Goal: Task Accomplishment & Management: Complete application form

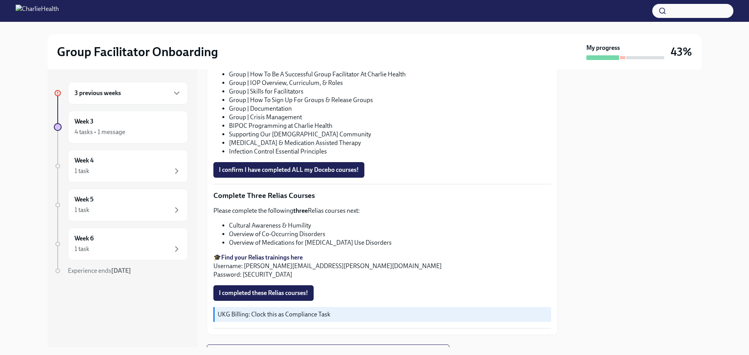
scroll to position [546, 0]
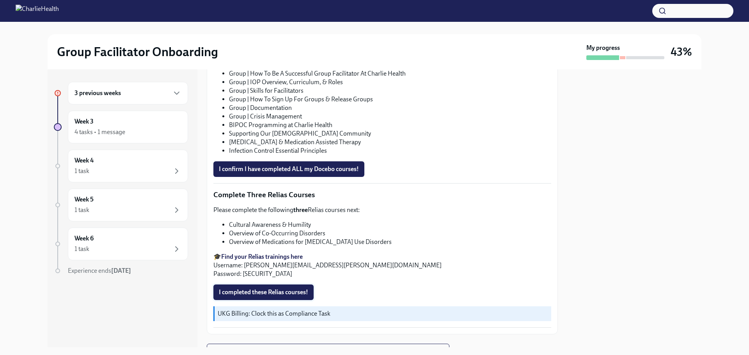
click at [296, 296] on span "I completed these Relias courses!" at bounding box center [263, 293] width 89 height 8
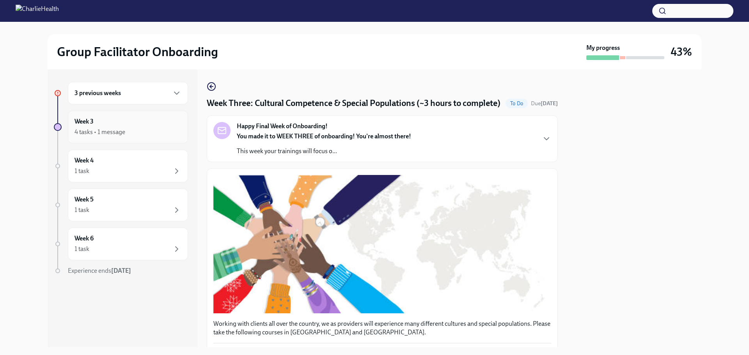
click at [97, 127] on div "Week 3 4 tasks • 1 message" at bounding box center [128, 127] width 107 height 20
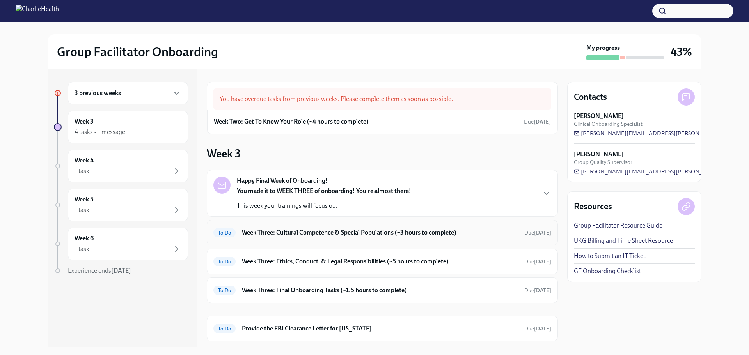
click at [336, 231] on h6 "Week Three: Cultural Competence & Special Populations (~3 hours to complete)" at bounding box center [380, 233] width 276 height 9
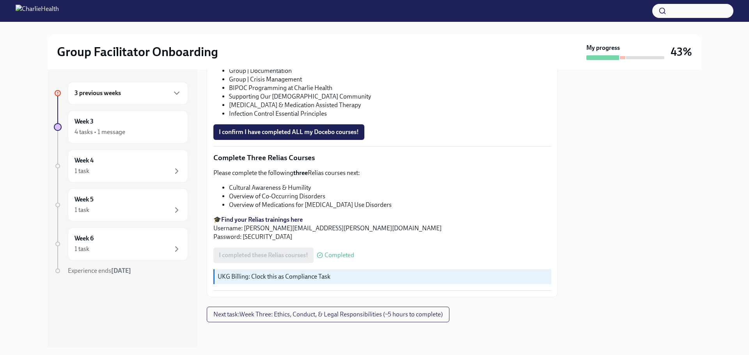
scroll to position [585, 0]
click at [98, 120] on div "Week 3 4 tasks • 1 message" at bounding box center [128, 127] width 107 height 20
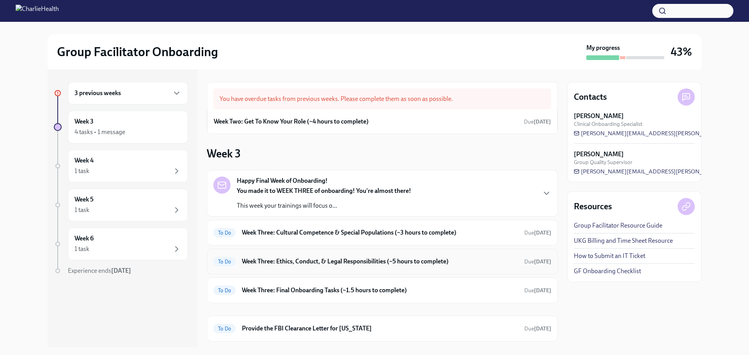
click at [287, 260] on h6 "Week Three: Ethics, Conduct, & Legal Responsibilities (~5 hours to complete)" at bounding box center [380, 261] width 276 height 9
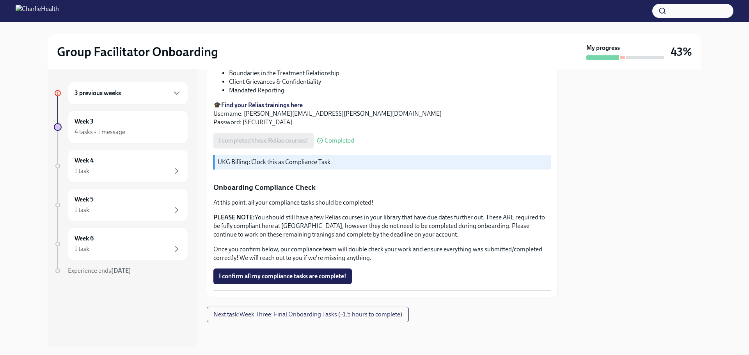
scroll to position [429, 0]
click at [119, 123] on div "Week 3 4 tasks • 1 message" at bounding box center [128, 127] width 107 height 20
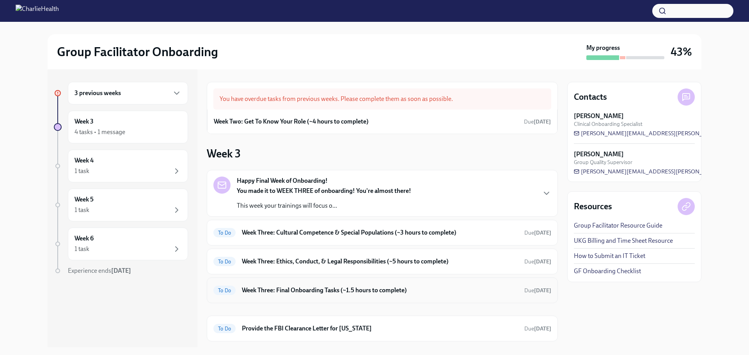
click at [302, 287] on h6 "Week Three: Final Onboarding Tasks (~1.5 hours to complete)" at bounding box center [380, 290] width 276 height 9
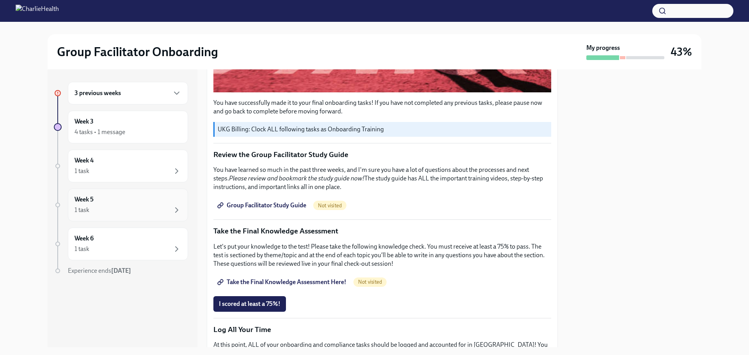
scroll to position [283, 0]
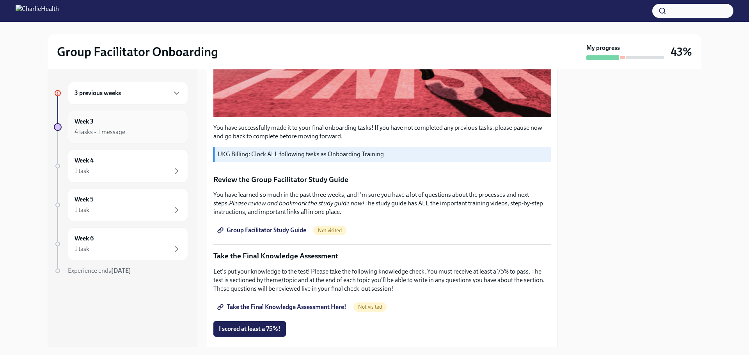
click at [111, 130] on div "4 tasks • 1 message" at bounding box center [100, 132] width 51 height 9
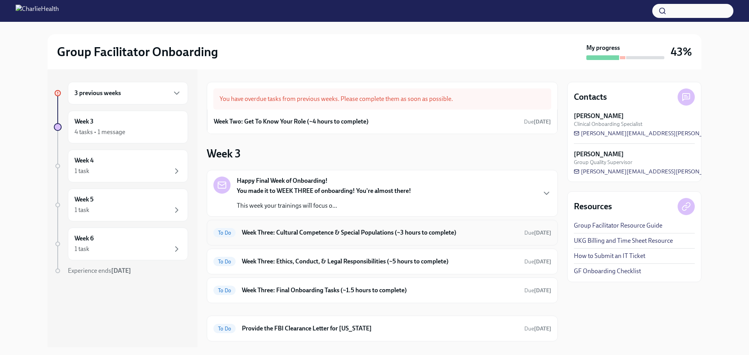
click at [277, 234] on h6 "Week Three: Cultural Competence & Special Populations (~3 hours to complete)" at bounding box center [380, 233] width 276 height 9
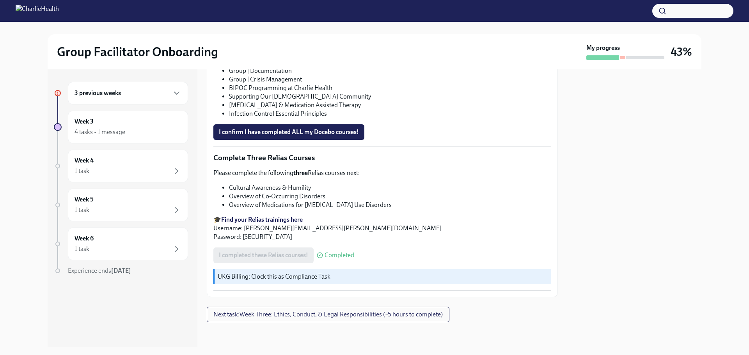
scroll to position [593, 0]
click at [117, 133] on div "4 tasks • 1 message" at bounding box center [100, 132] width 51 height 9
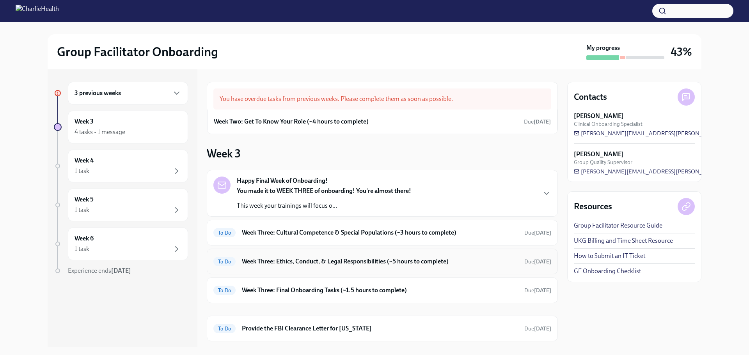
click at [306, 259] on h6 "Week Three: Ethics, Conduct, & Legal Responsibilities (~5 hours to complete)" at bounding box center [380, 261] width 276 height 9
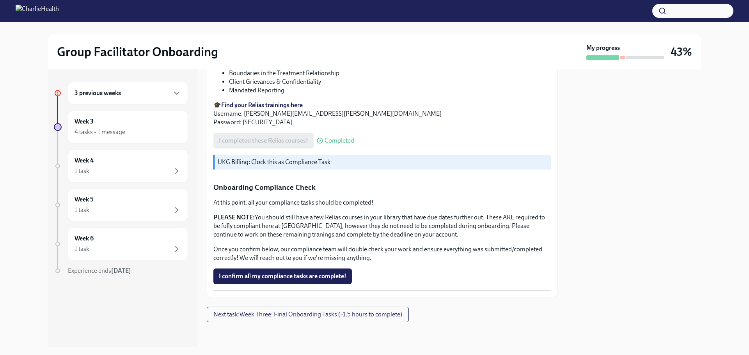
scroll to position [429, 0]
click at [133, 135] on div "4 tasks • 1 message" at bounding box center [128, 132] width 107 height 9
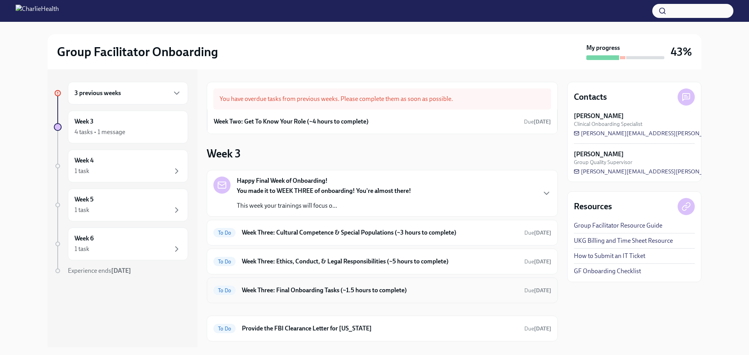
click at [283, 291] on h6 "Week Three: Final Onboarding Tasks (~1.5 hours to complete)" at bounding box center [380, 290] width 276 height 9
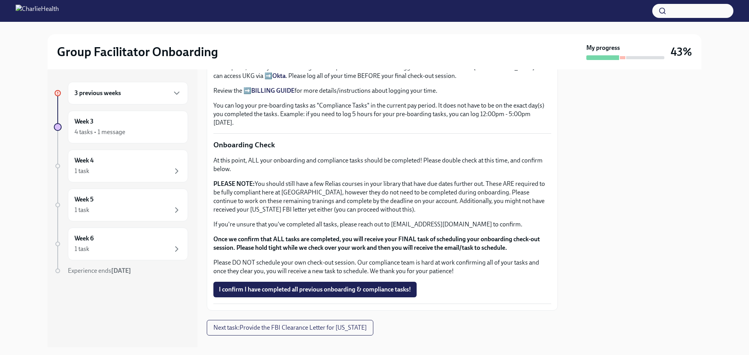
scroll to position [595, 0]
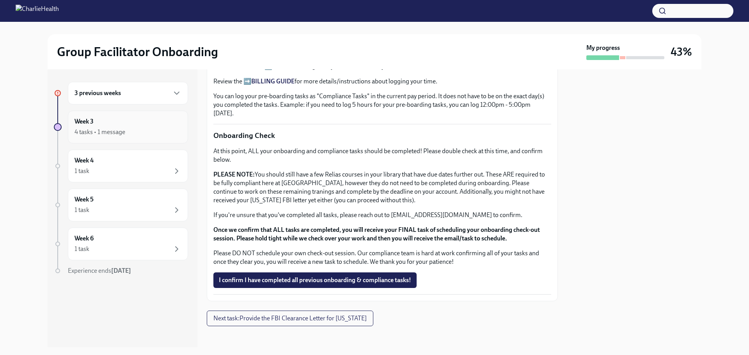
click at [103, 121] on div "Week 3 4 tasks • 1 message" at bounding box center [128, 127] width 107 height 20
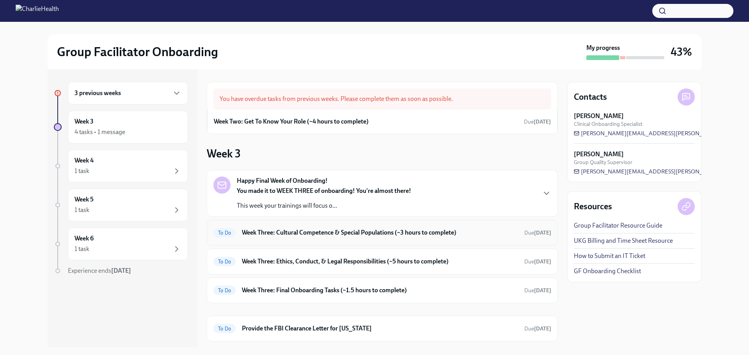
click at [291, 237] on h6 "Week Three: Cultural Competence & Special Populations (~3 hours to complete)" at bounding box center [380, 233] width 276 height 9
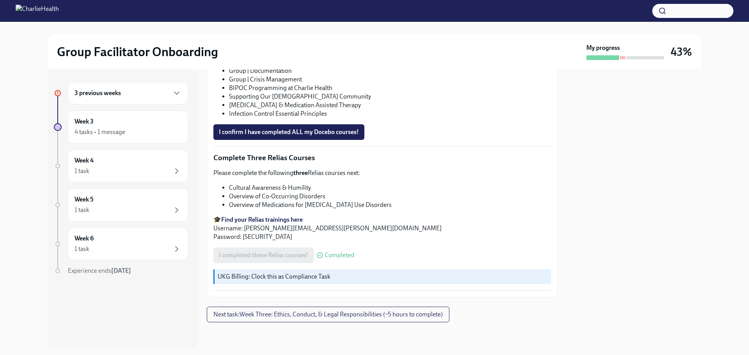
scroll to position [593, 0]
click at [113, 122] on div "Week 3 4 tasks • 1 message" at bounding box center [128, 127] width 107 height 20
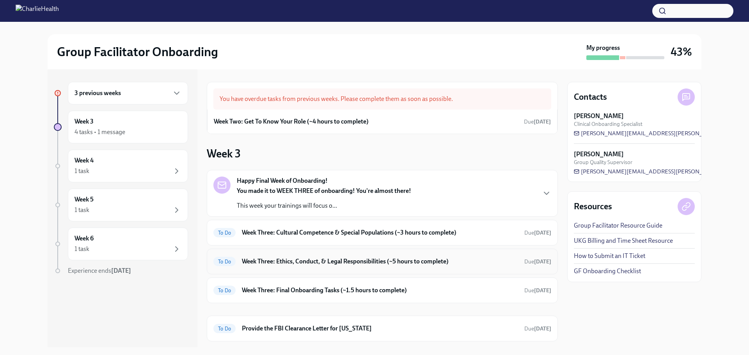
click at [282, 262] on h6 "Week Three: Ethics, Conduct, & Legal Responsibilities (~5 hours to complete)" at bounding box center [380, 261] width 276 height 9
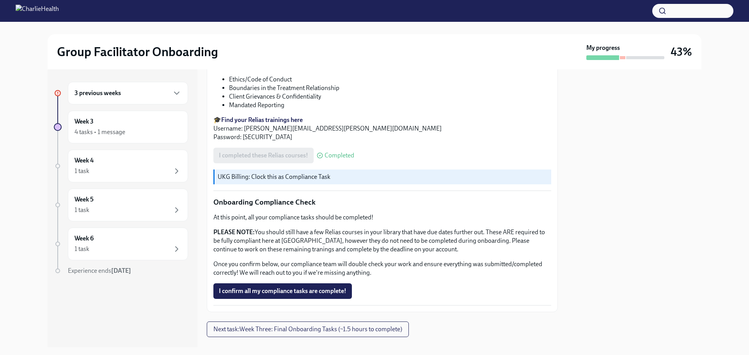
scroll to position [429, 0]
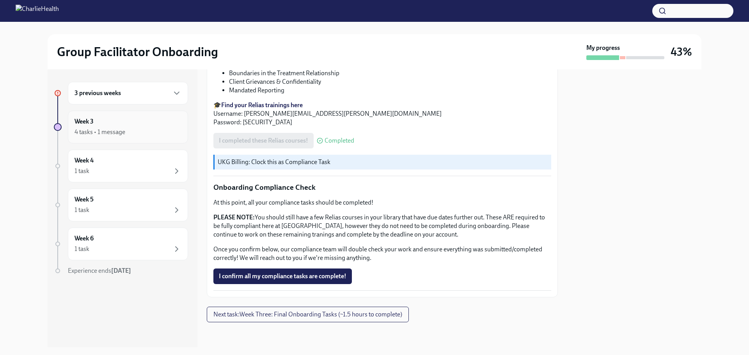
click at [122, 124] on div "Week 3 4 tasks • 1 message" at bounding box center [128, 127] width 107 height 20
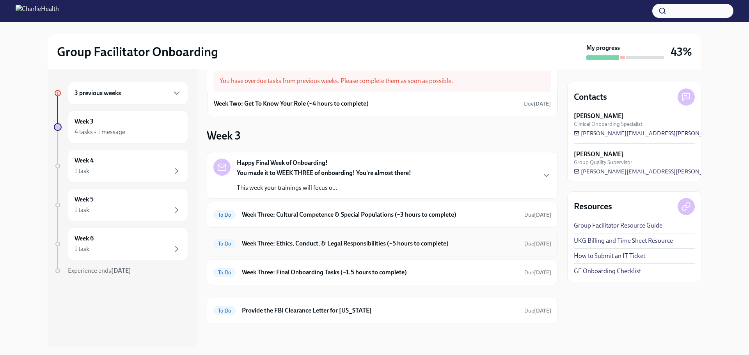
scroll to position [19, 0]
click at [290, 272] on h6 "Week Three: Final Onboarding Tasks (~1.5 hours to complete)" at bounding box center [380, 271] width 276 height 9
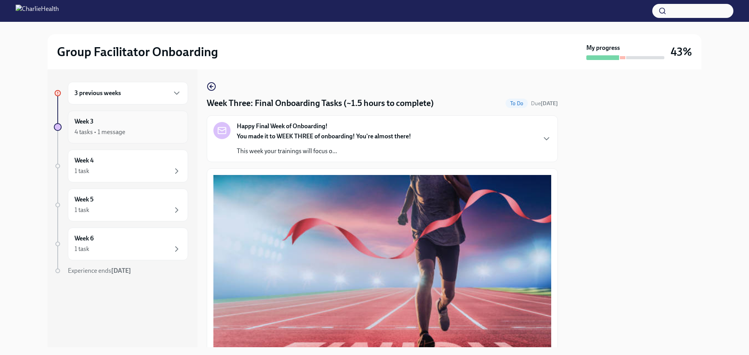
click at [100, 130] on div "4 tasks • 1 message" at bounding box center [100, 132] width 51 height 9
